Goal: Task Accomplishment & Management: Manage account settings

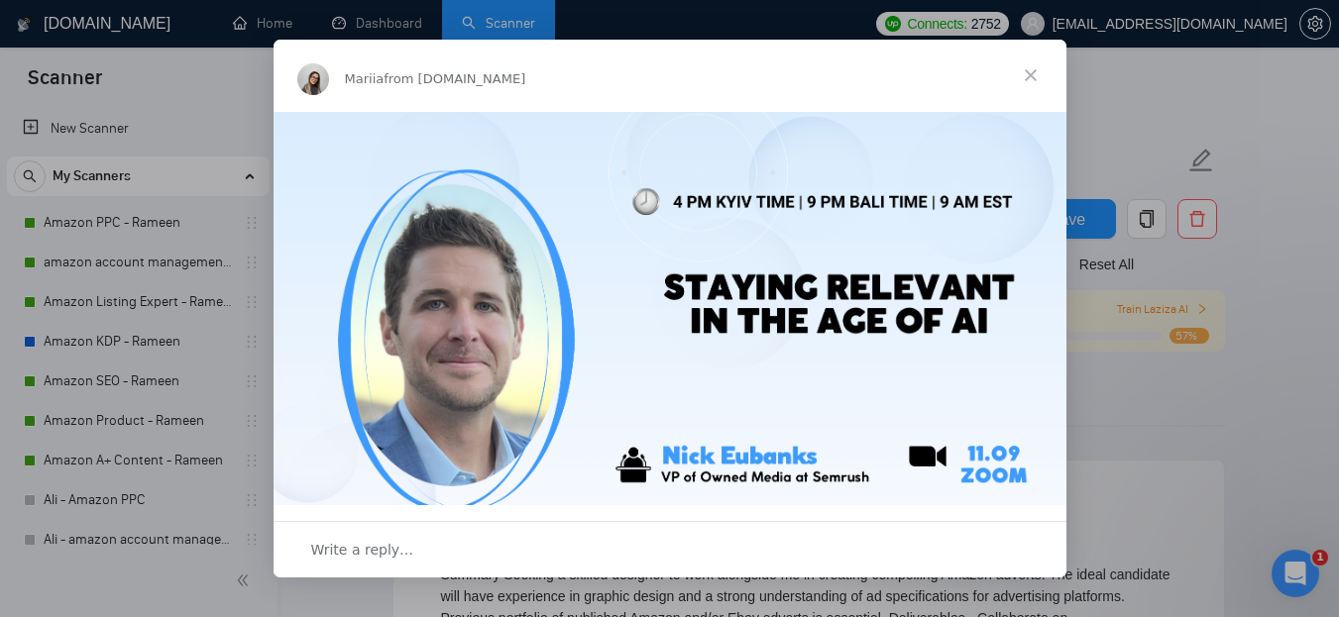
click at [1027, 78] on span "Close" at bounding box center [1030, 75] width 71 height 71
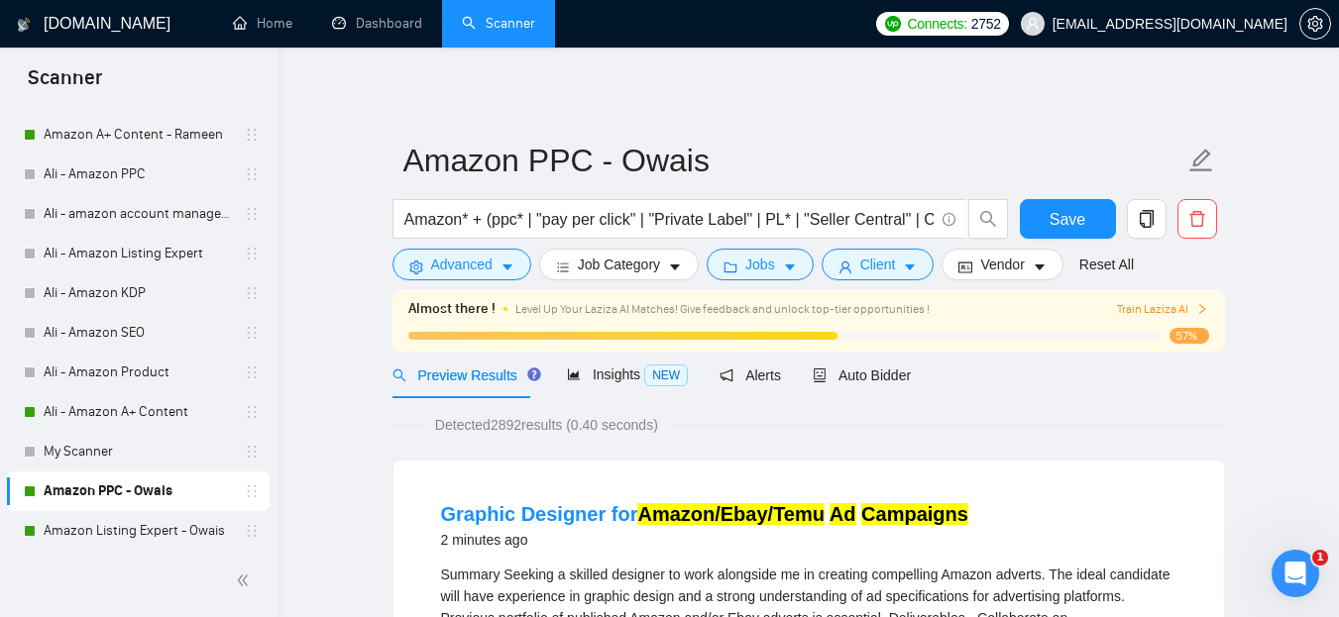
scroll to position [332, 0]
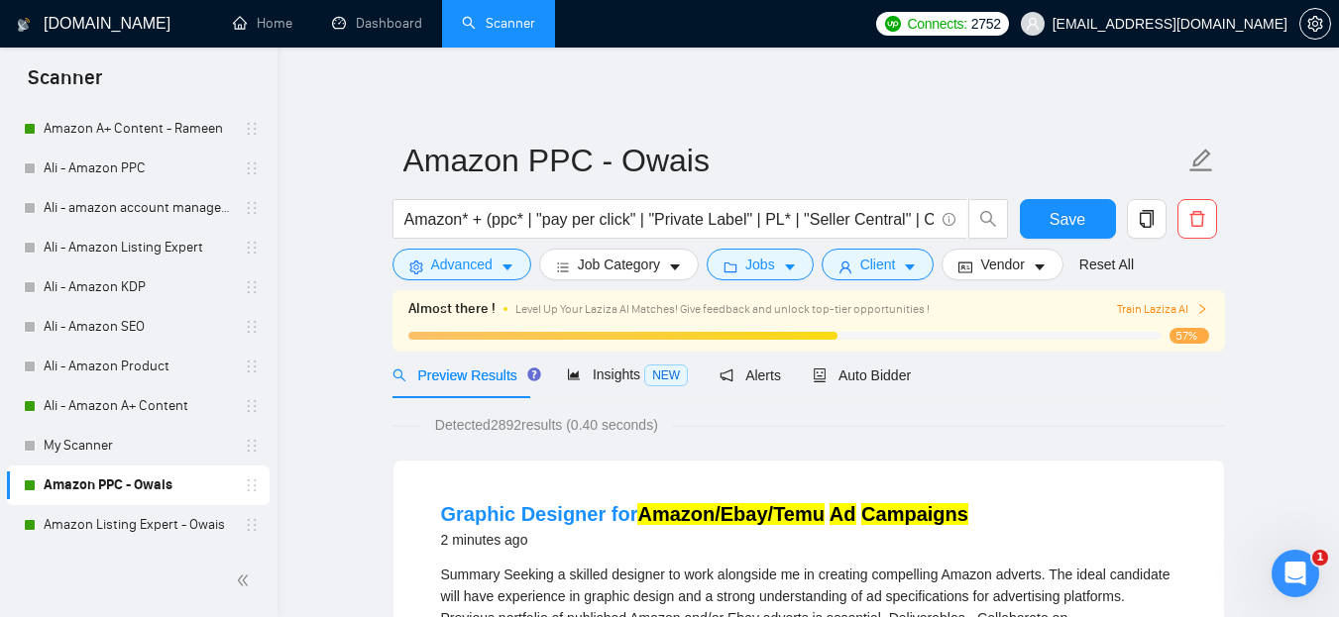
click at [128, 494] on link "Amazon PPC - Owais" at bounding box center [138, 486] width 188 height 40
click at [858, 373] on span "Auto Bidder" at bounding box center [862, 376] width 98 height 16
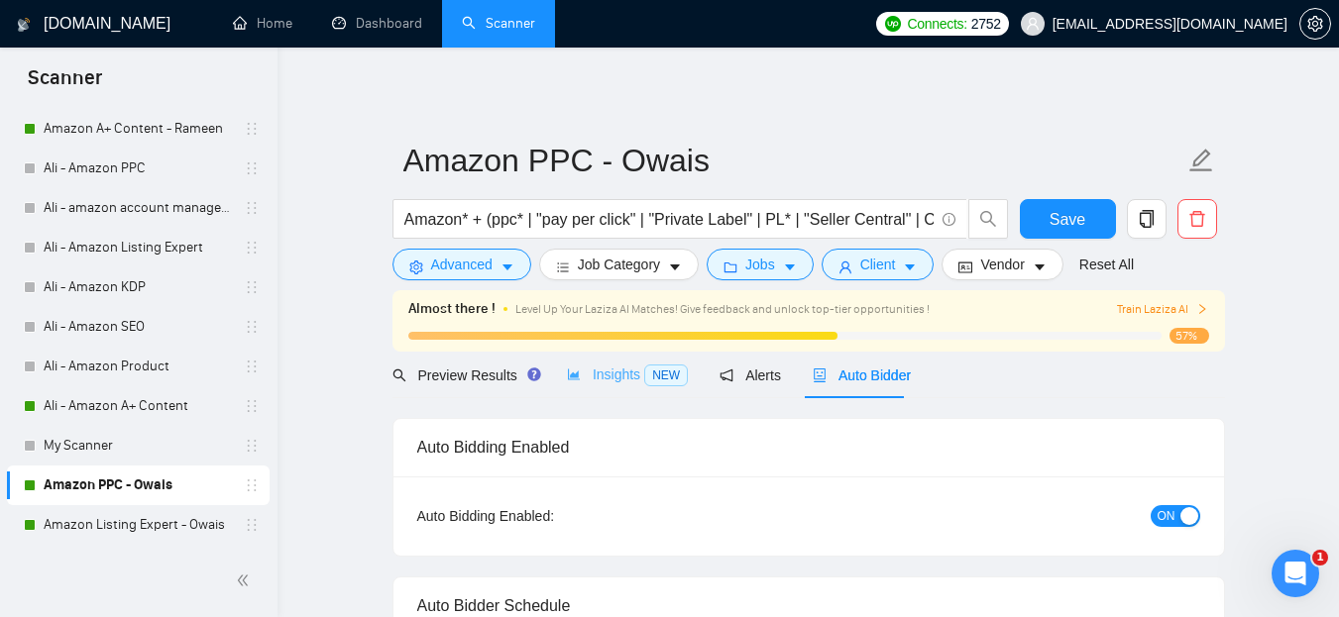
radio input "false"
radio input "true"
checkbox input "true"
click at [606, 375] on span "Insights NEW" at bounding box center [627, 375] width 121 height 16
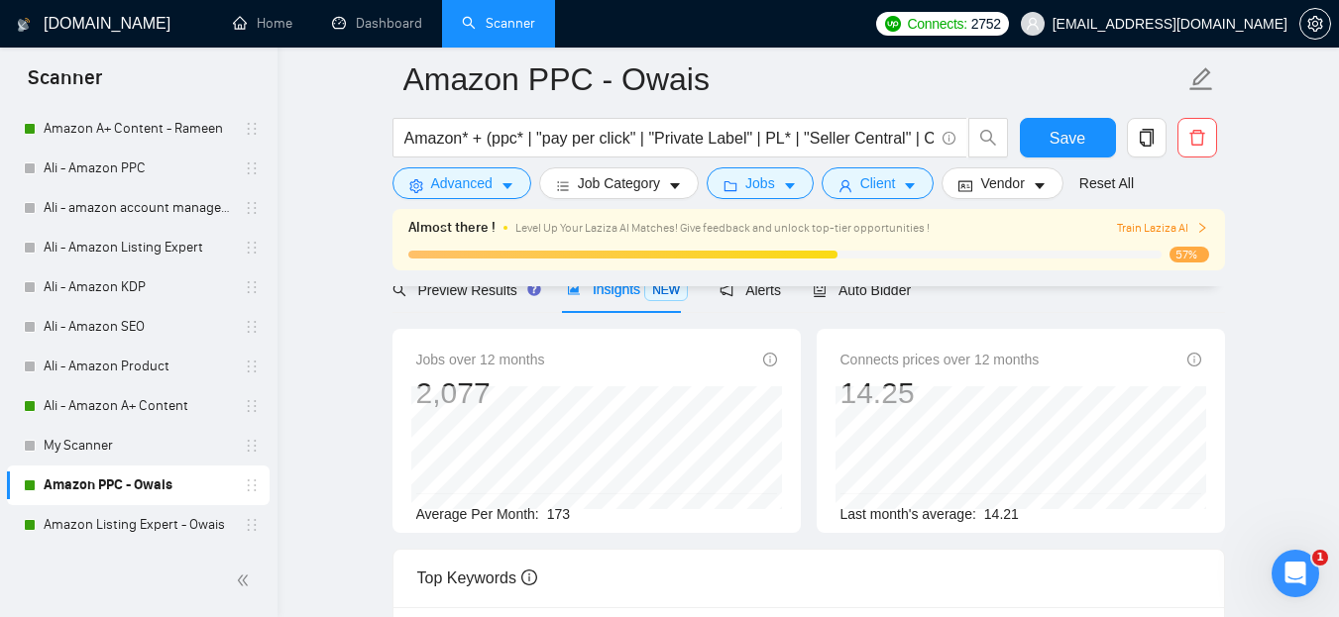
scroll to position [100, 0]
click at [844, 303] on div "Auto Bidder" at bounding box center [862, 291] width 98 height 47
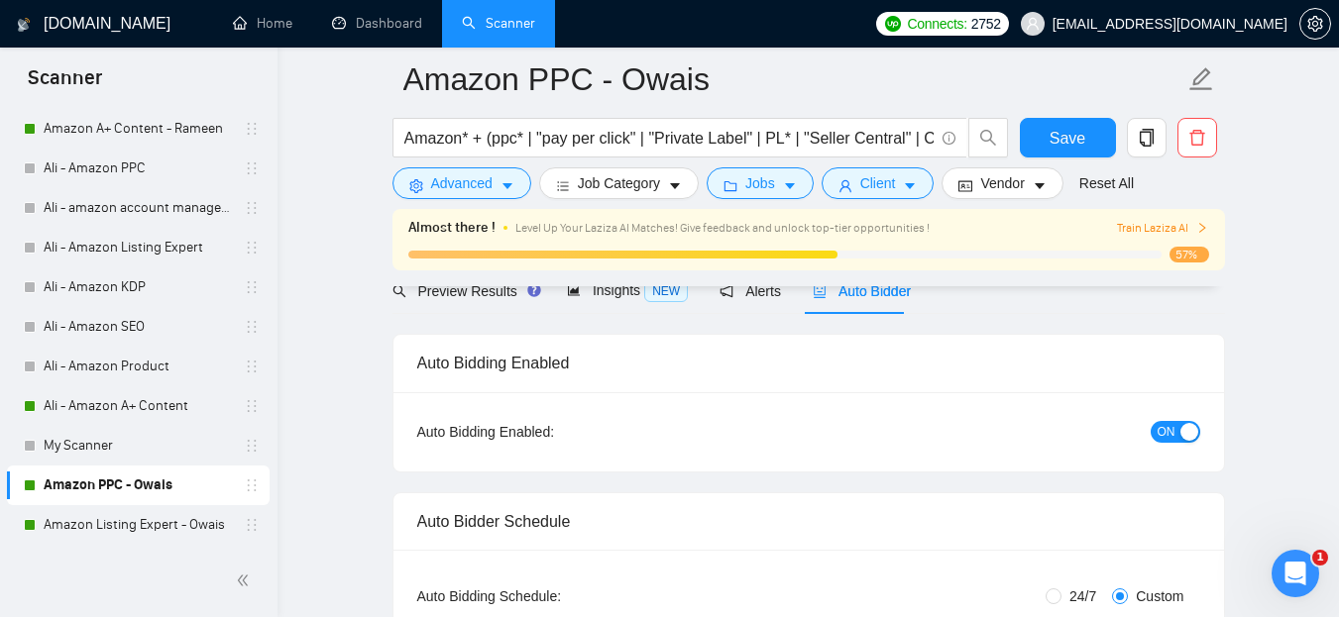
checkbox input "true"
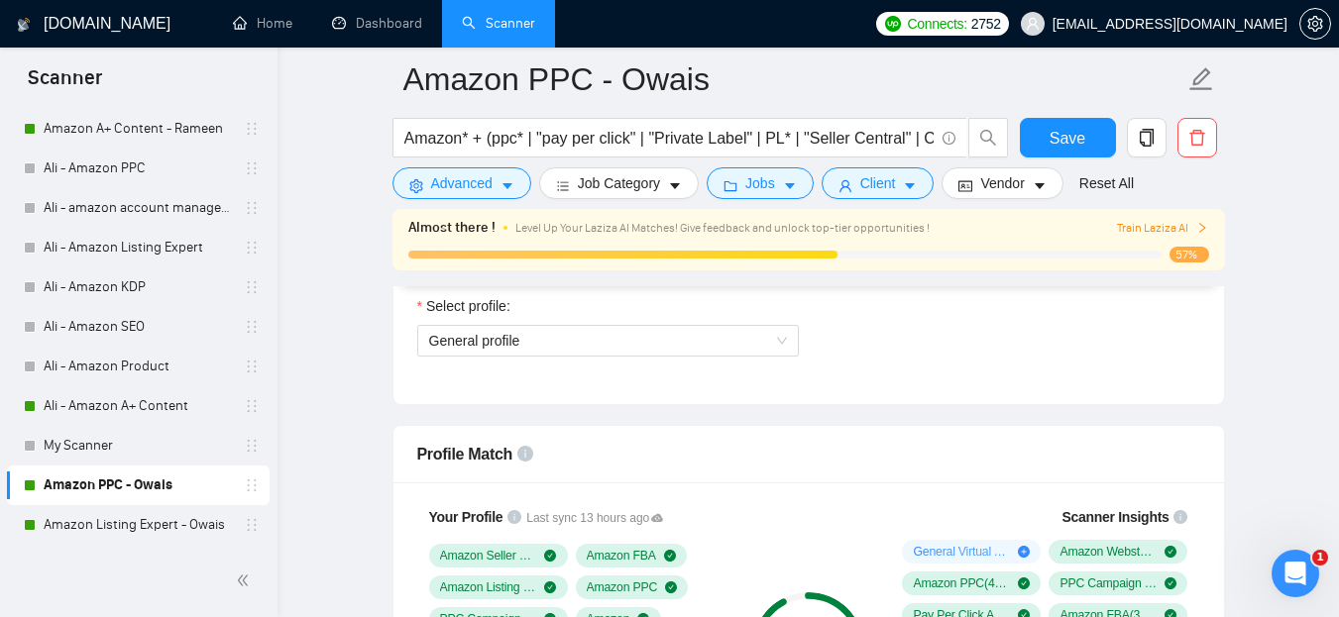
scroll to position [1378, 0]
